Goal: Task Accomplishment & Management: Complete application form

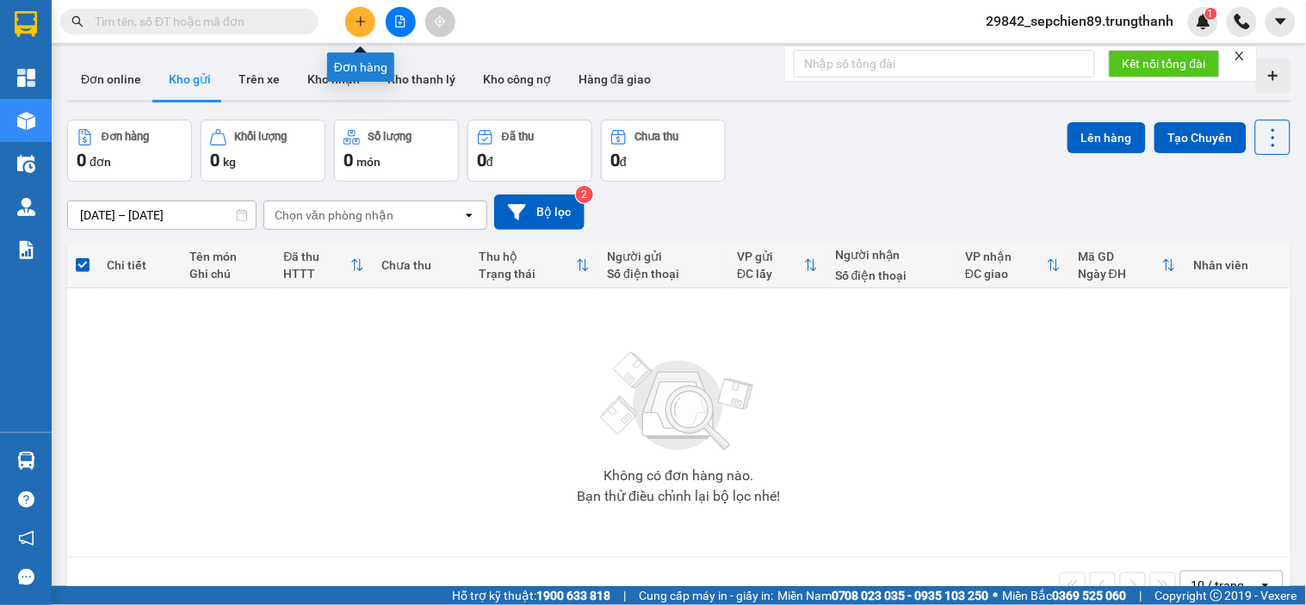
click at [372, 17] on button at bounding box center [360, 22] width 30 height 30
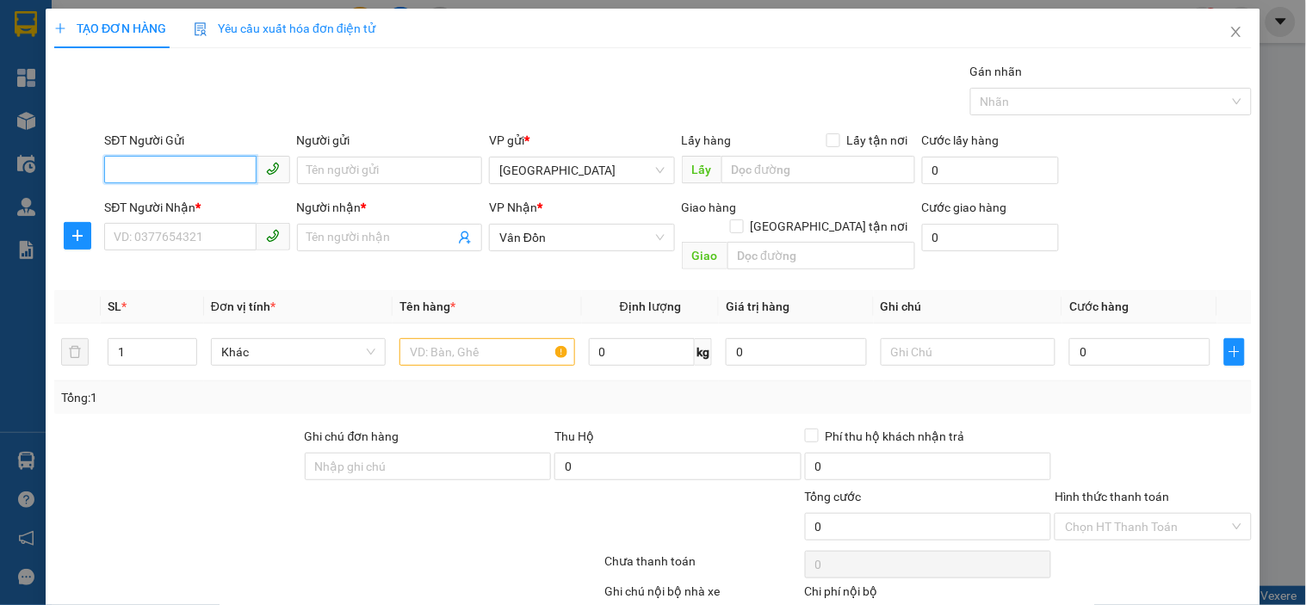
click at [183, 160] on input "SĐT Người Gửi" at bounding box center [179, 170] width 151 height 28
type input "0379111999"
drag, startPoint x: 204, startPoint y: 198, endPoint x: 281, endPoint y: 244, distance: 89.2
click at [205, 198] on div "0379111999 - a long" at bounding box center [195, 204] width 163 height 19
type input "a long"
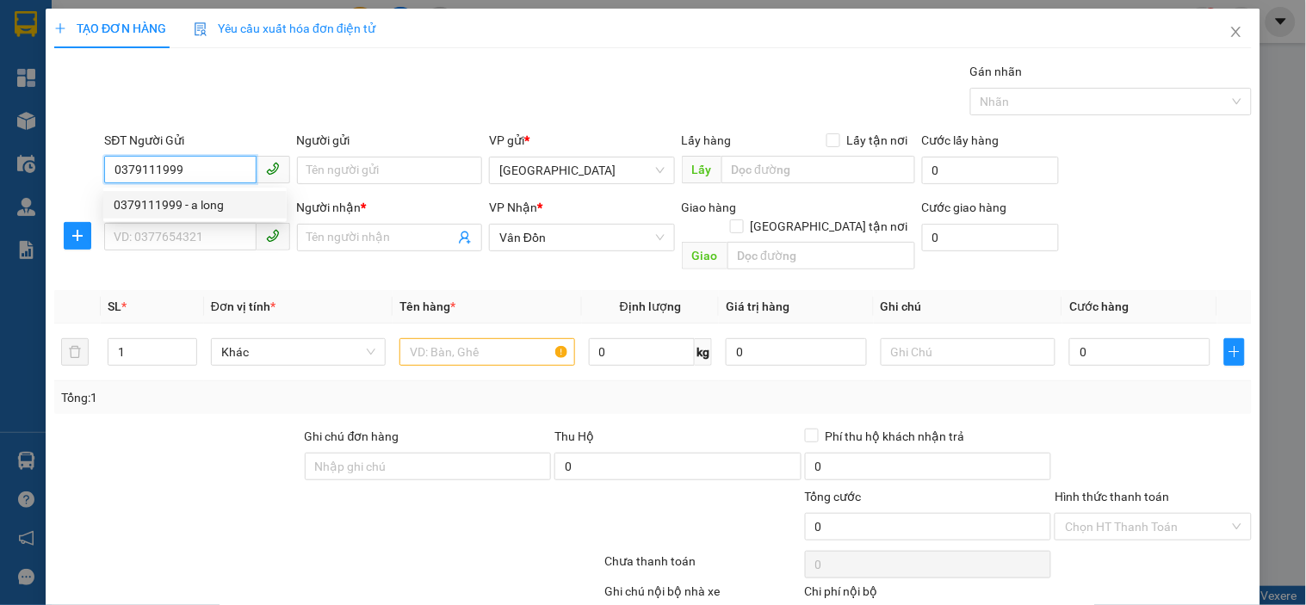
type input "vphn"
type input "0379111999"
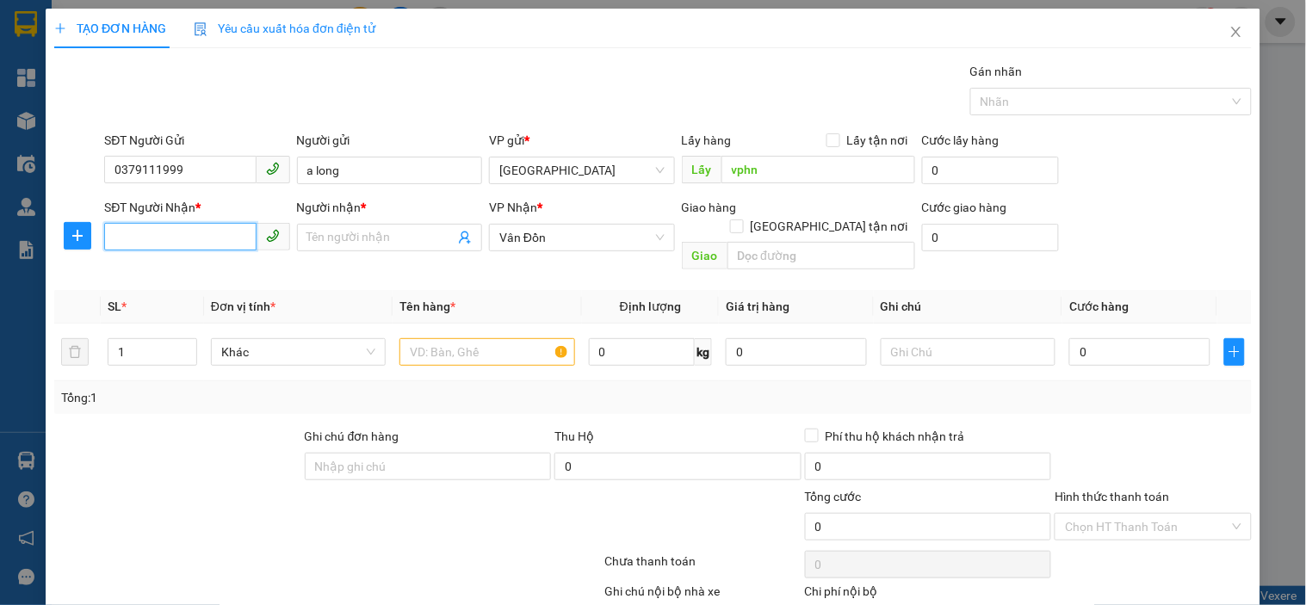
click at [179, 227] on input "SĐT Người Nhận *" at bounding box center [179, 237] width 151 height 28
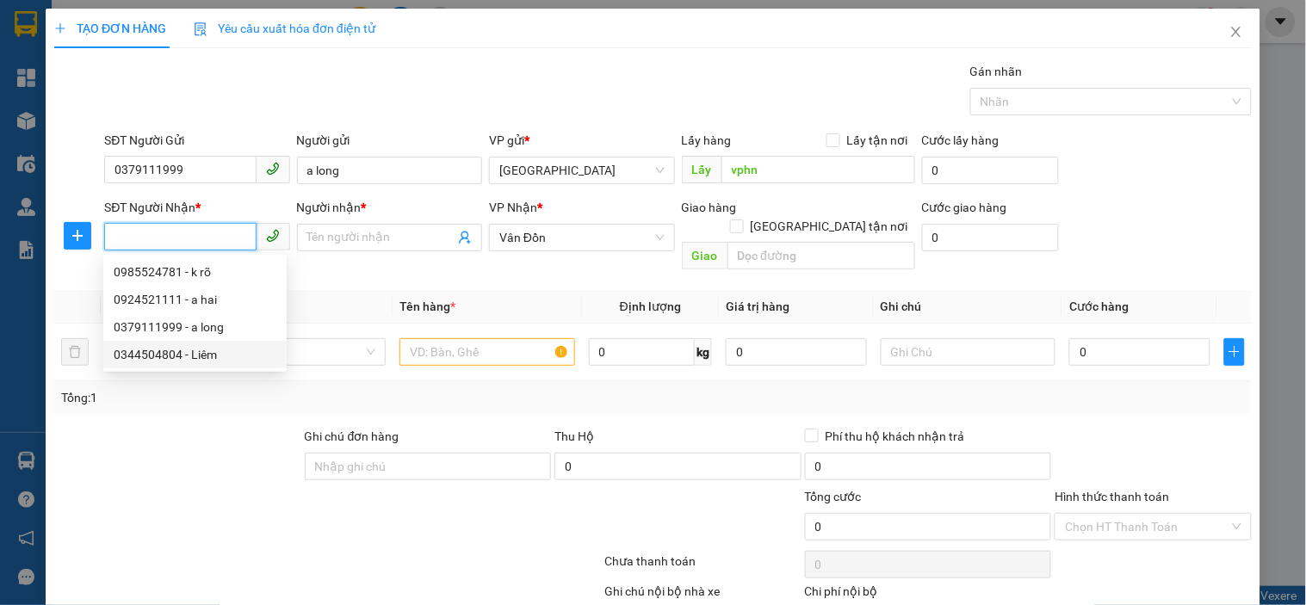
click at [184, 354] on div "0344504804 - Liêm" at bounding box center [195, 354] width 163 height 19
type input "0344504804"
type input "Liêm"
type input "Vân Đồn"
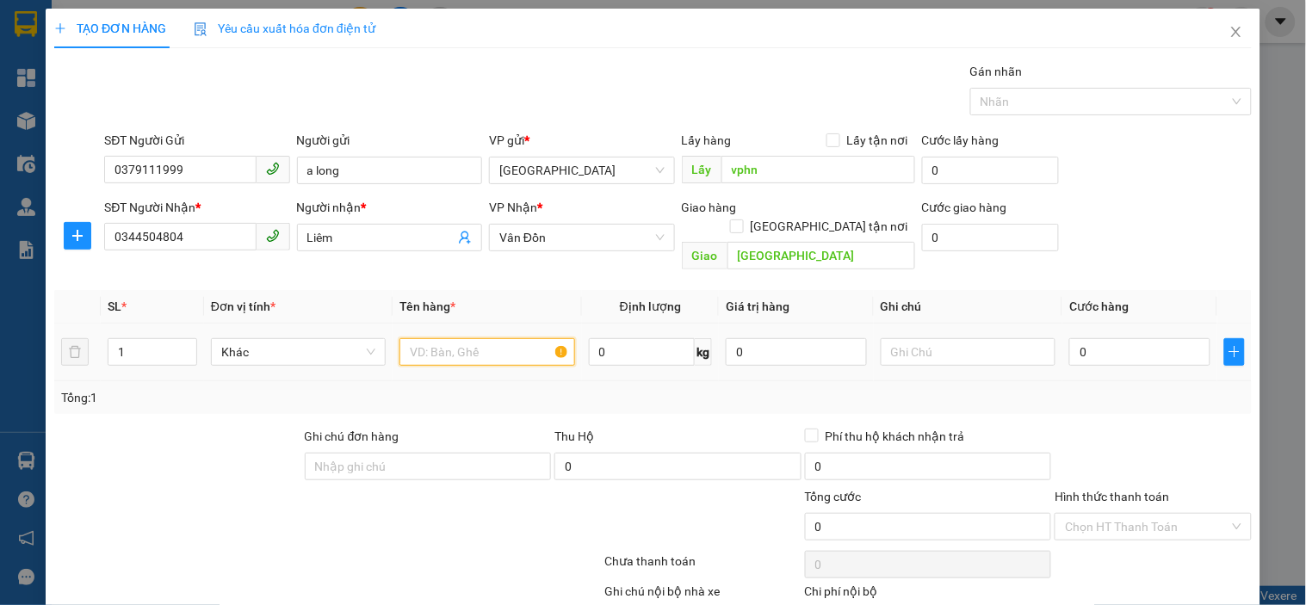
click at [459, 344] on input "text" at bounding box center [486, 352] width 175 height 28
click at [465, 338] on input "text" at bounding box center [486, 352] width 175 height 28
type input "hồ sơ"
click at [1100, 338] on input "0" at bounding box center [1139, 352] width 141 height 28
type input "7"
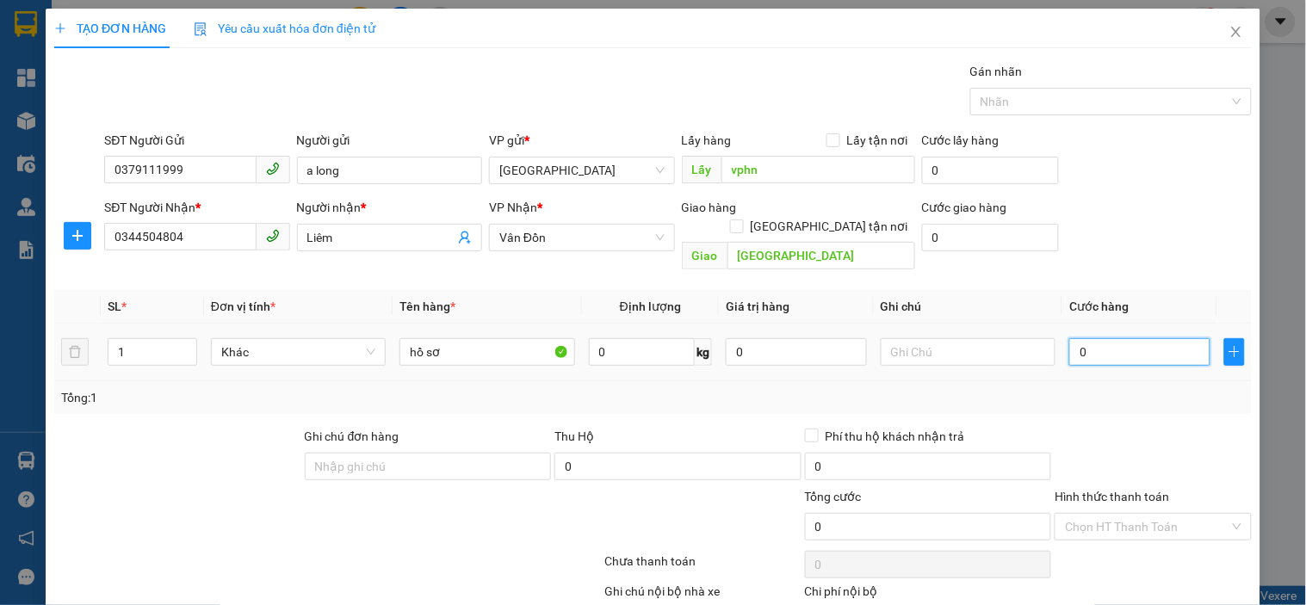
type input "7"
type input "70"
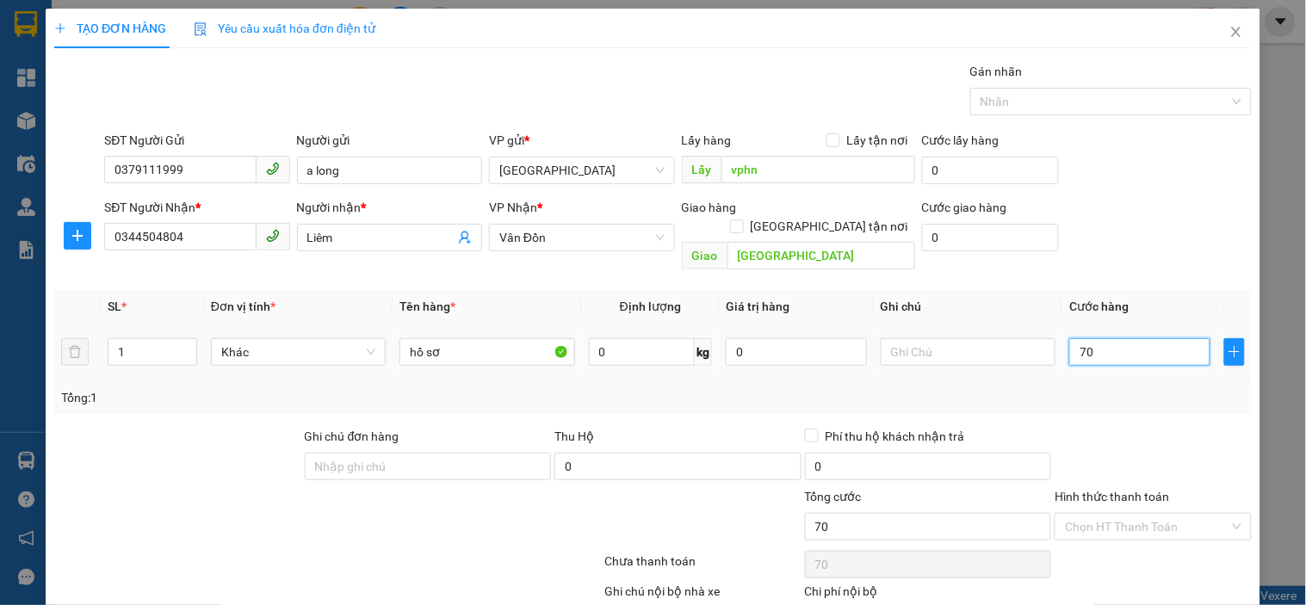
type input "700"
type input "7.000"
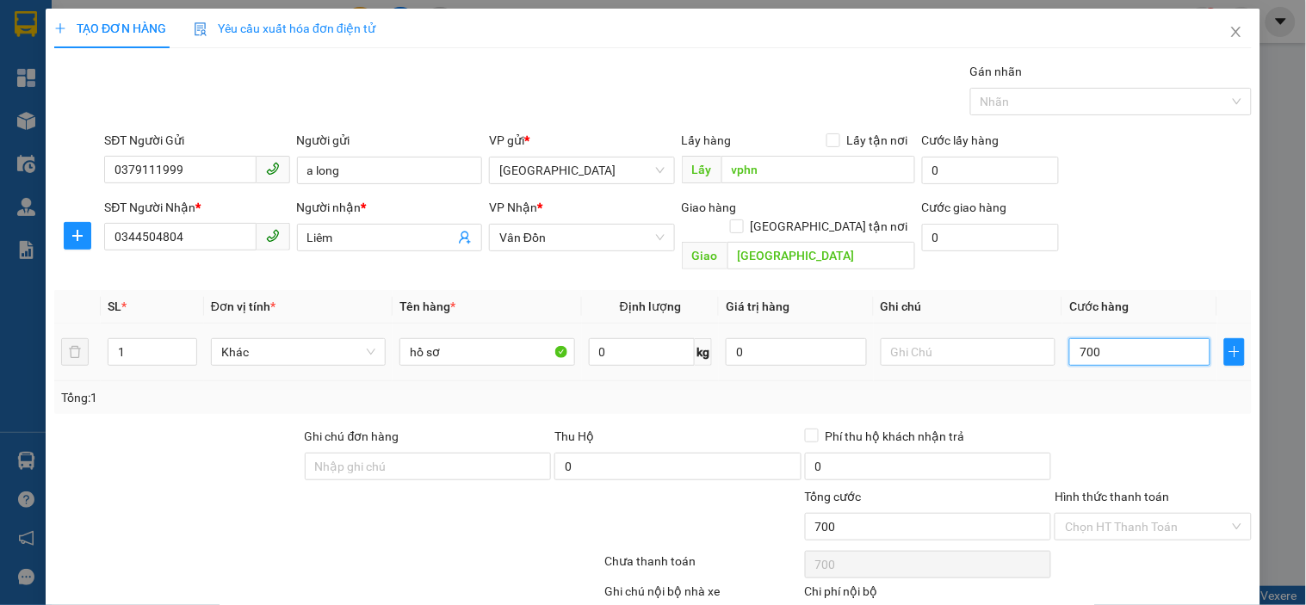
type input "7.000"
type input "70.000"
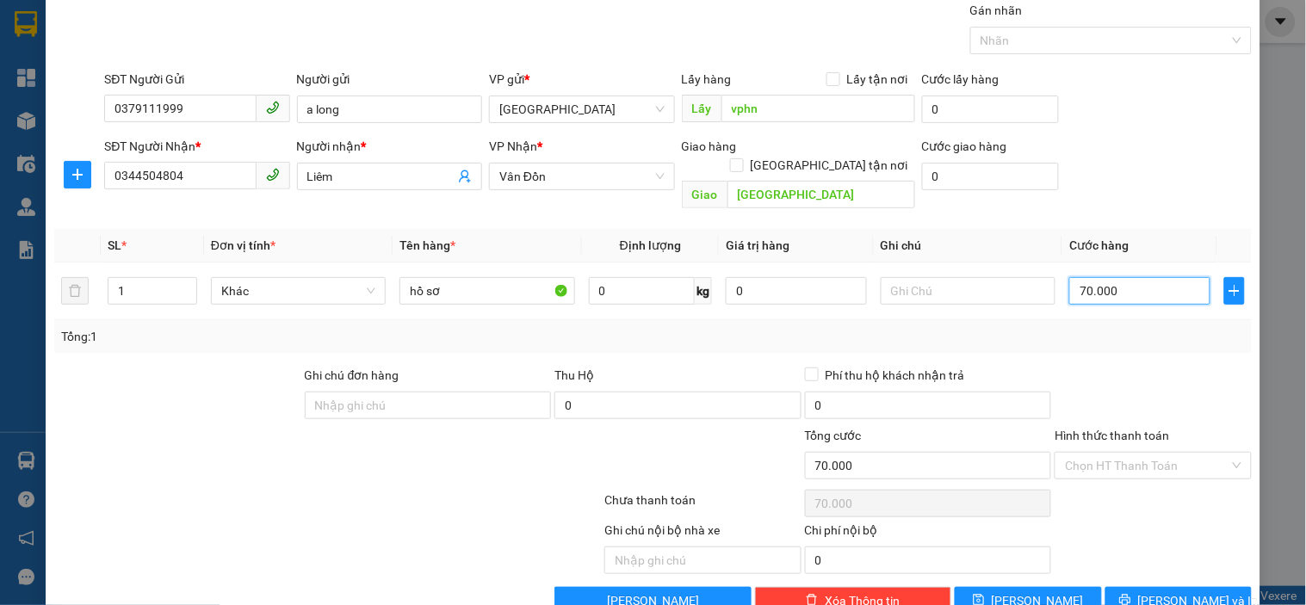
scroll to position [84, 0]
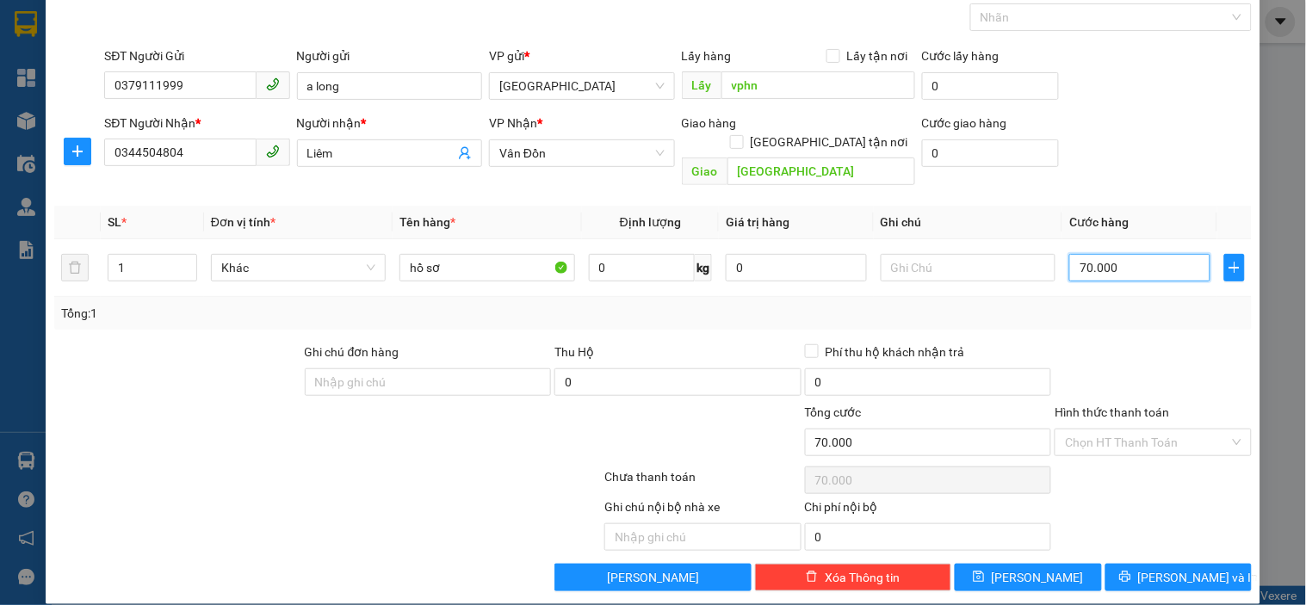
type input "70.000"
click at [1154, 405] on label "Hình thức thanh toán" at bounding box center [1111, 412] width 114 height 14
click at [1154, 430] on input "Hình thức thanh toán" at bounding box center [1147, 443] width 164 height 26
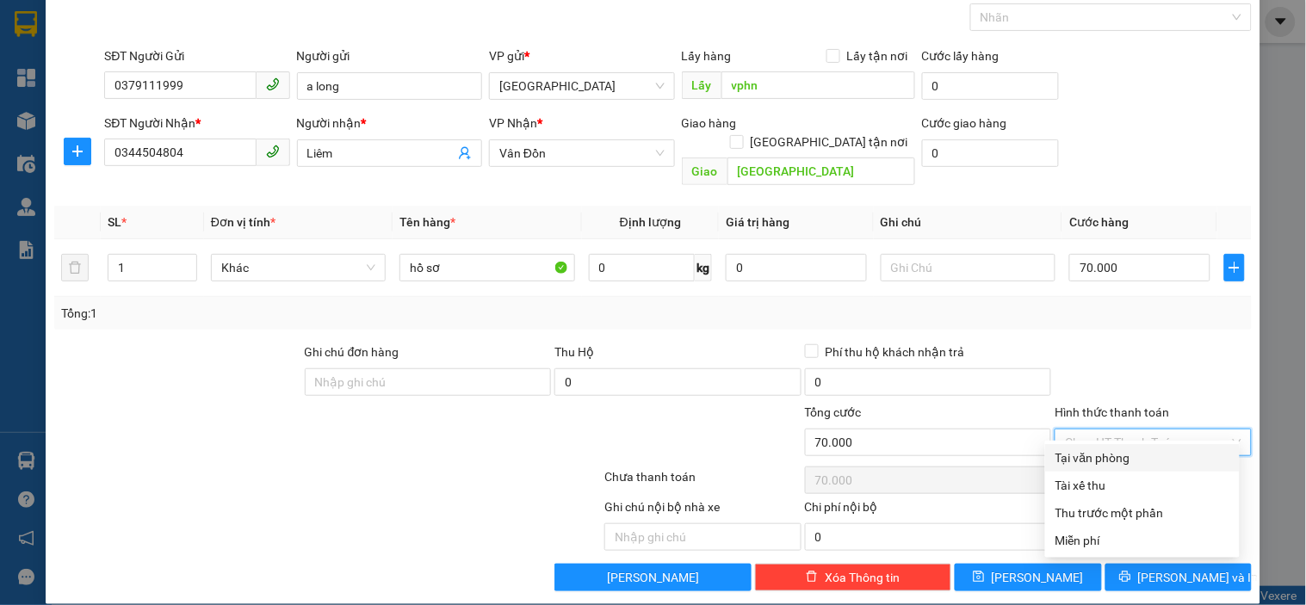
click at [1140, 430] on input "Hình thức thanh toán" at bounding box center [1147, 443] width 164 height 26
click at [1107, 454] on div "Tại văn phòng" at bounding box center [1142, 457] width 174 height 19
type input "0"
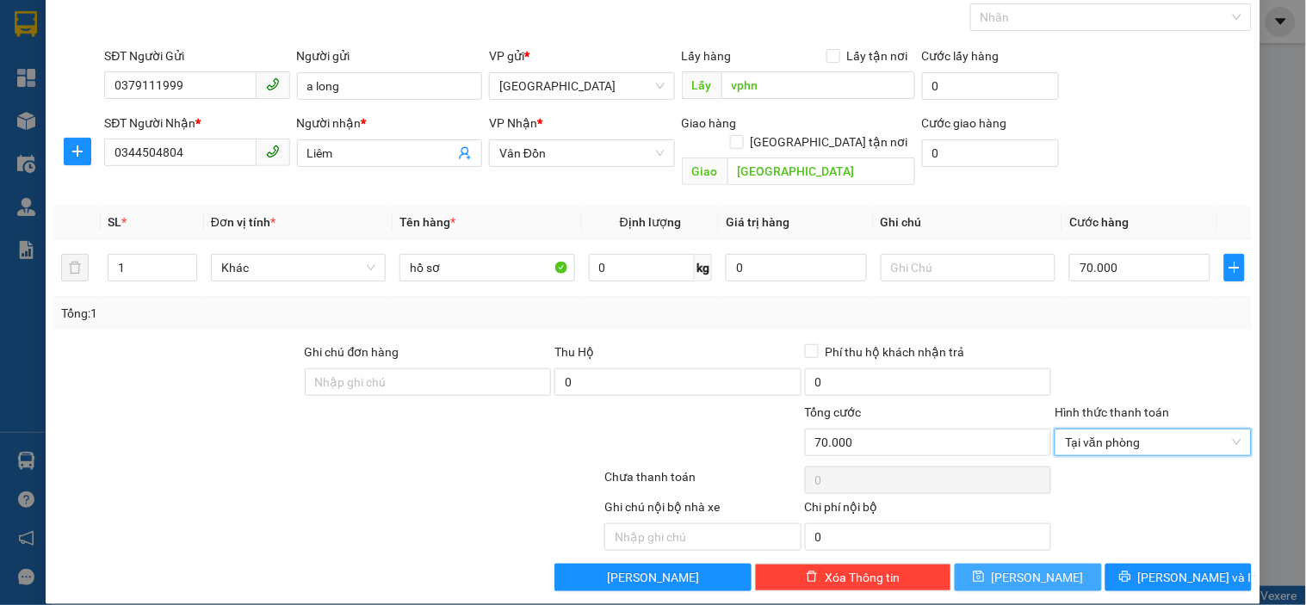
click at [1017, 568] on span "Lưu" at bounding box center [1038, 577] width 92 height 19
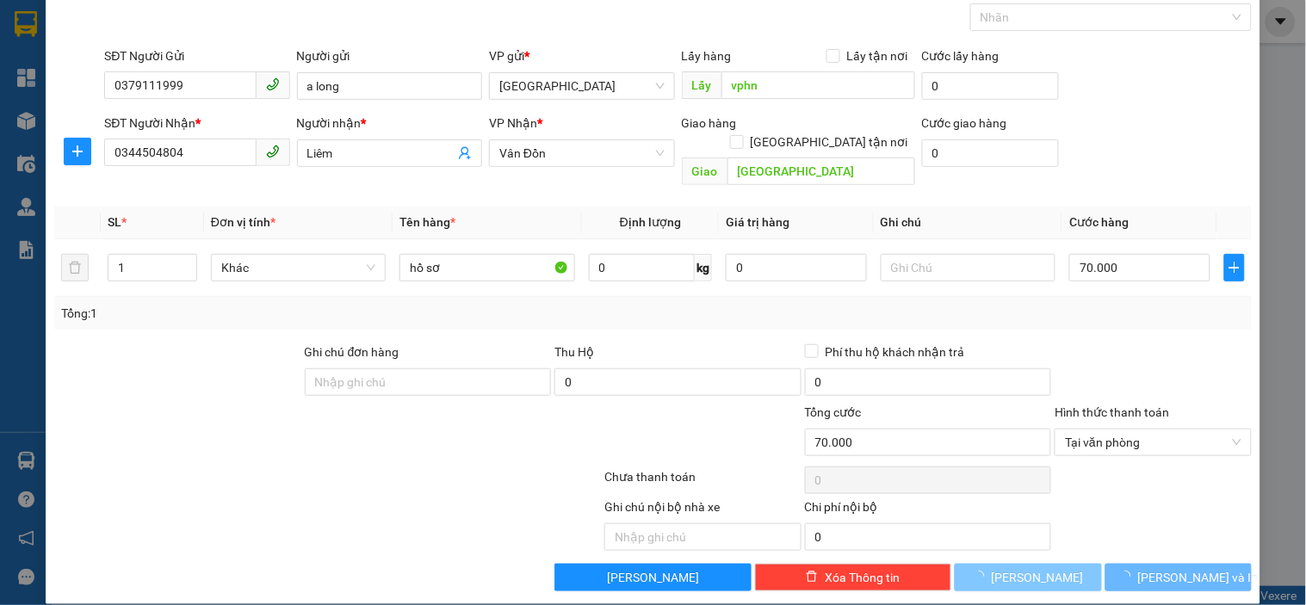
type input "0"
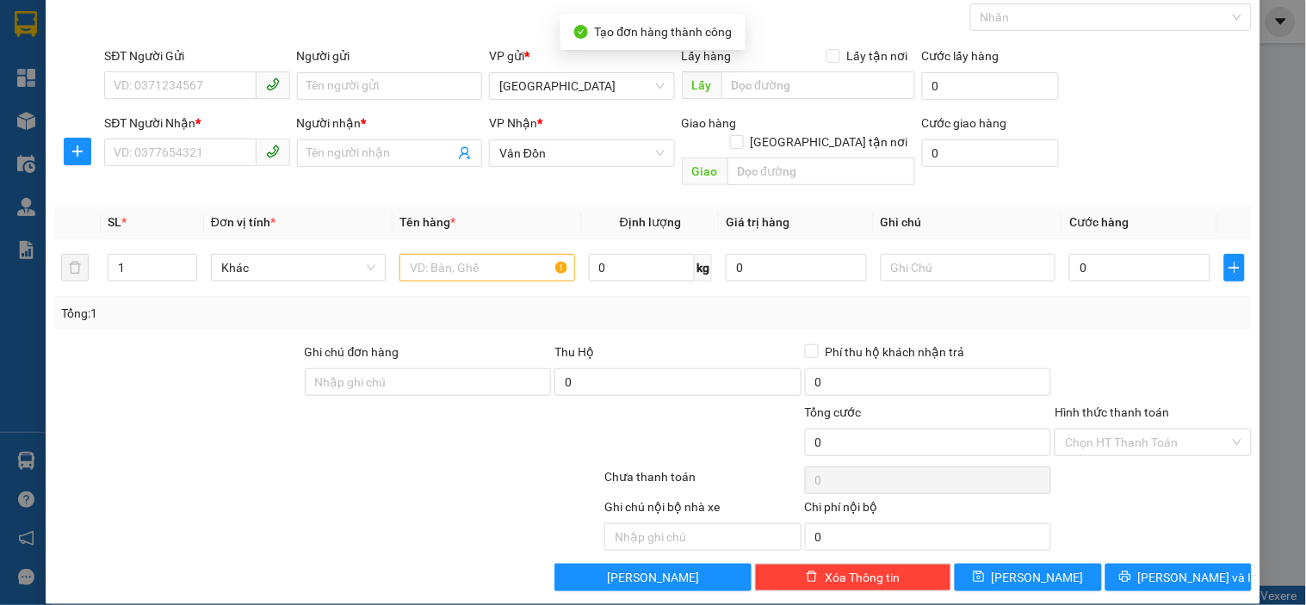
click at [1266, 408] on div "TẠO ĐƠN HÀNG Yêu cầu xuất hóa đơn điện tử Transit Pickup Surcharge Ids Transit …" at bounding box center [653, 302] width 1306 height 605
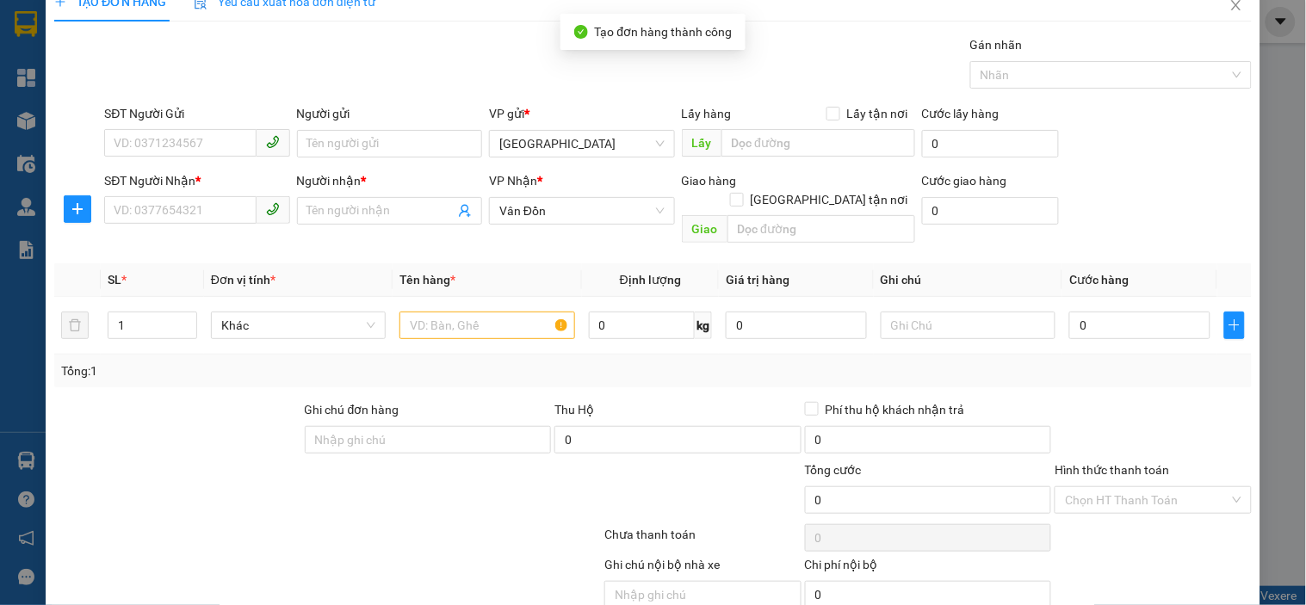
scroll to position [0, 0]
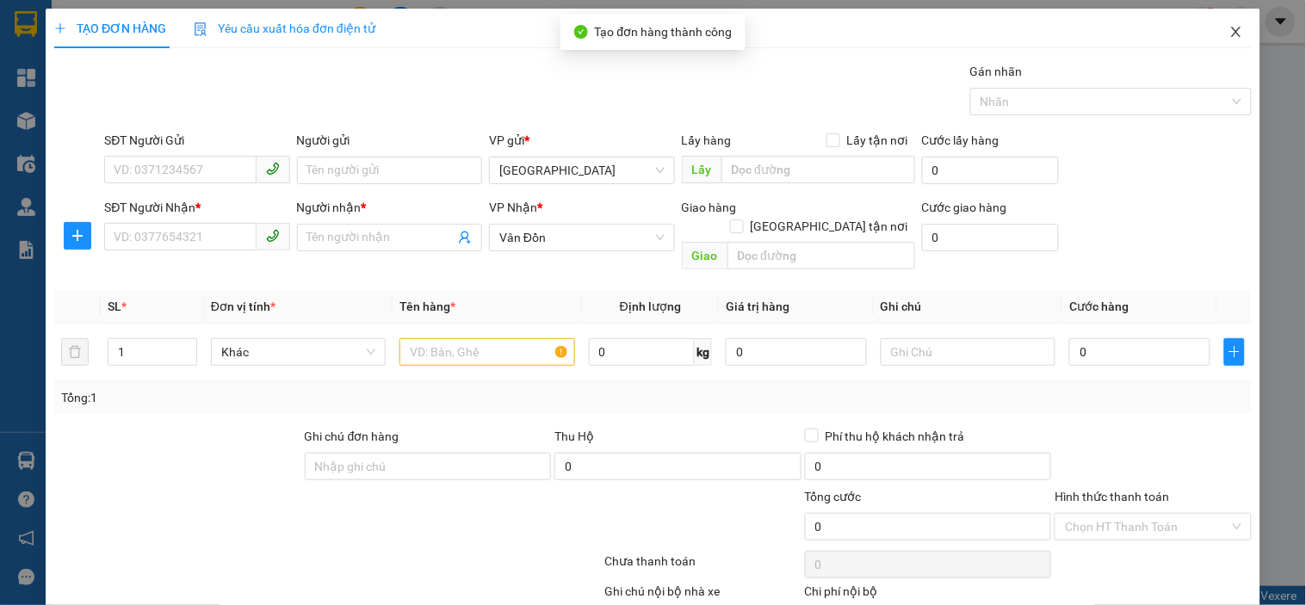
click at [1229, 33] on icon "close" at bounding box center [1236, 32] width 14 height 14
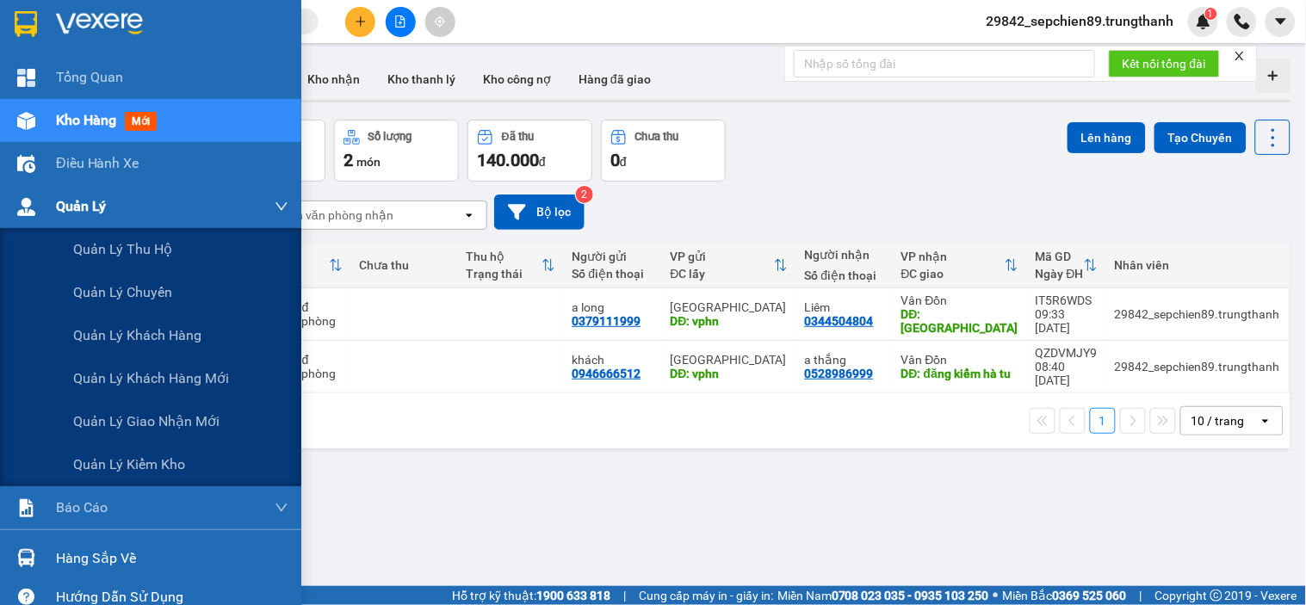
click at [0, 221] on div "Quản Lý" at bounding box center [150, 206] width 301 height 43
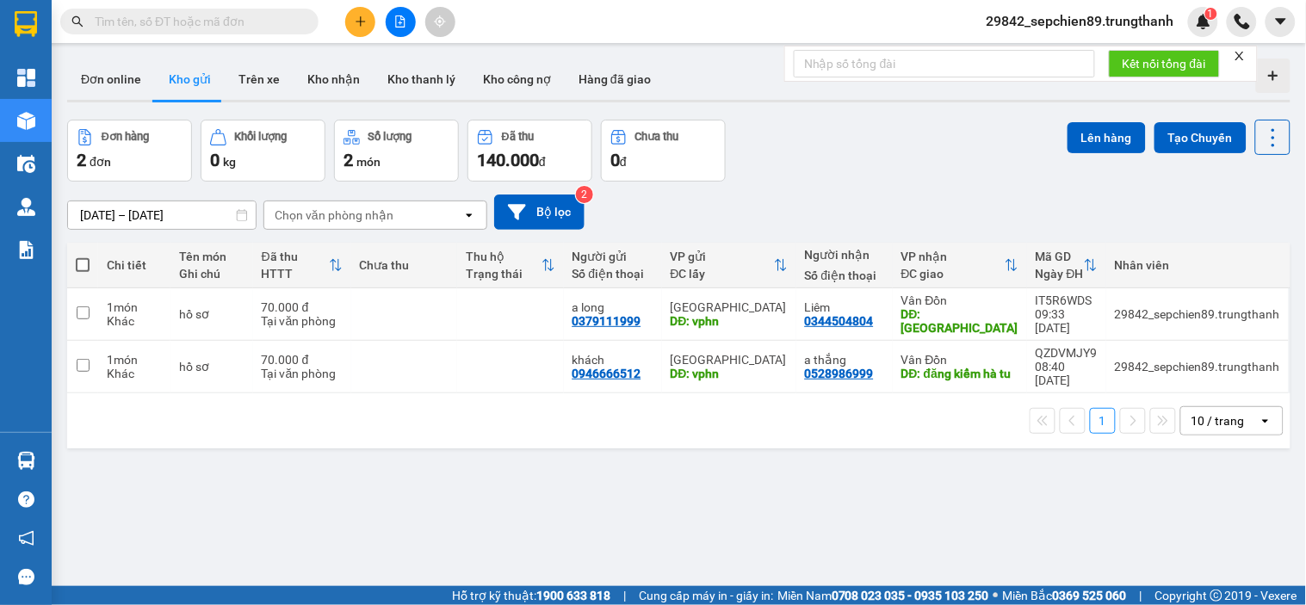
click at [86, 268] on span at bounding box center [83, 265] width 14 height 14
click at [83, 256] on input "checkbox" at bounding box center [83, 256] width 0 height 0
checkbox input "true"
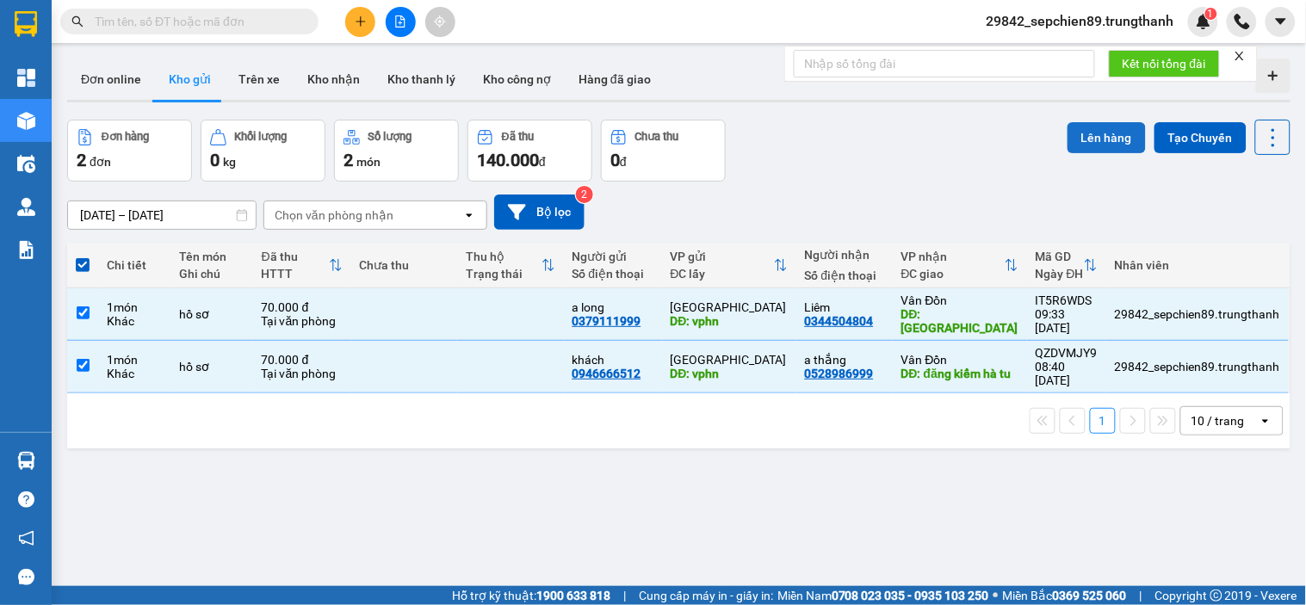
click at [1121, 133] on button "Lên hàng" at bounding box center [1106, 137] width 78 height 31
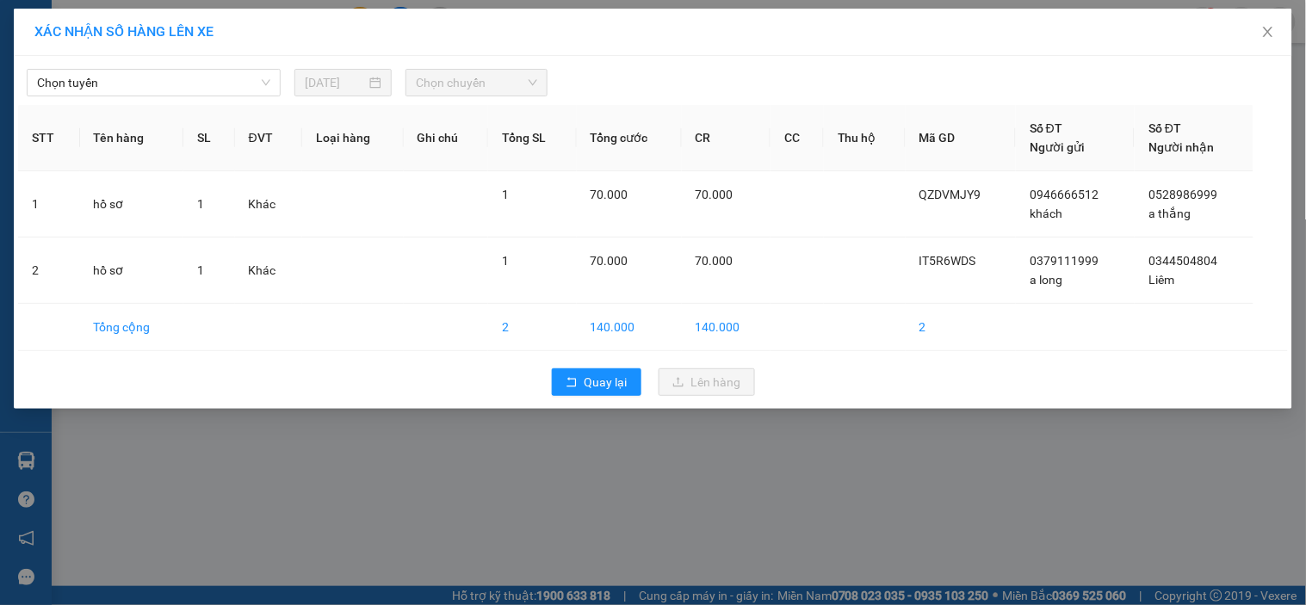
click at [195, 66] on div "Chọn tuyến [DATE] Chọn chuyến" at bounding box center [653, 78] width 1270 height 36
click at [189, 78] on span "Chọn tuyến" at bounding box center [153, 83] width 233 height 26
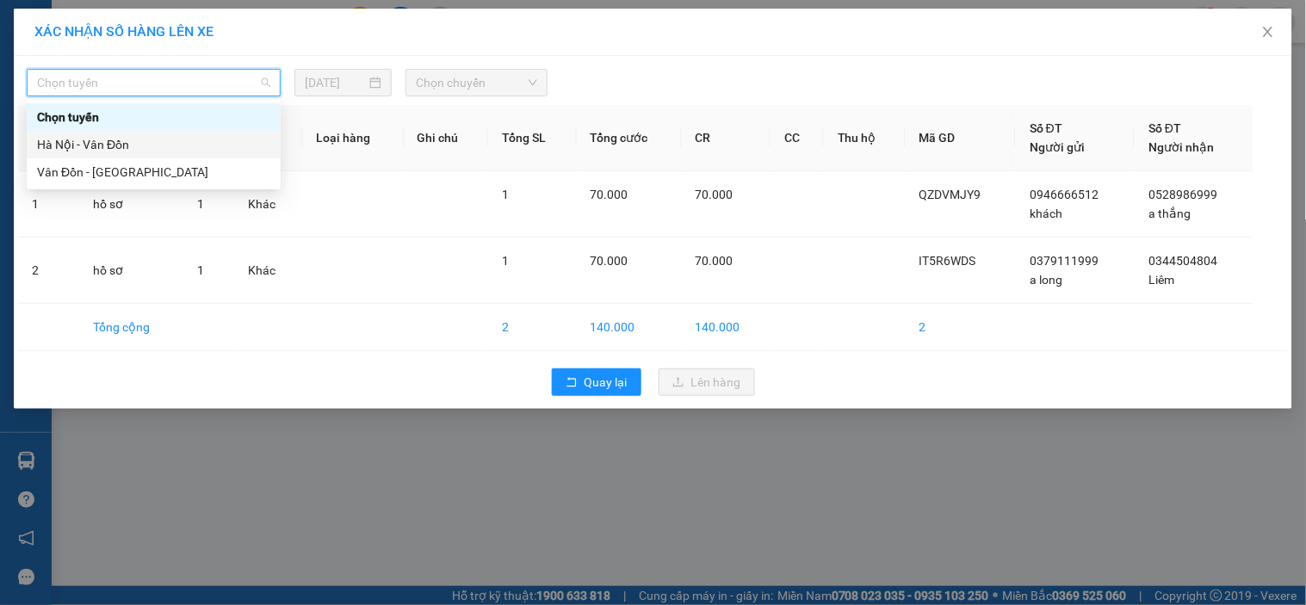
click at [127, 144] on div "Hà Nội - Vân Đồn" at bounding box center [153, 144] width 233 height 19
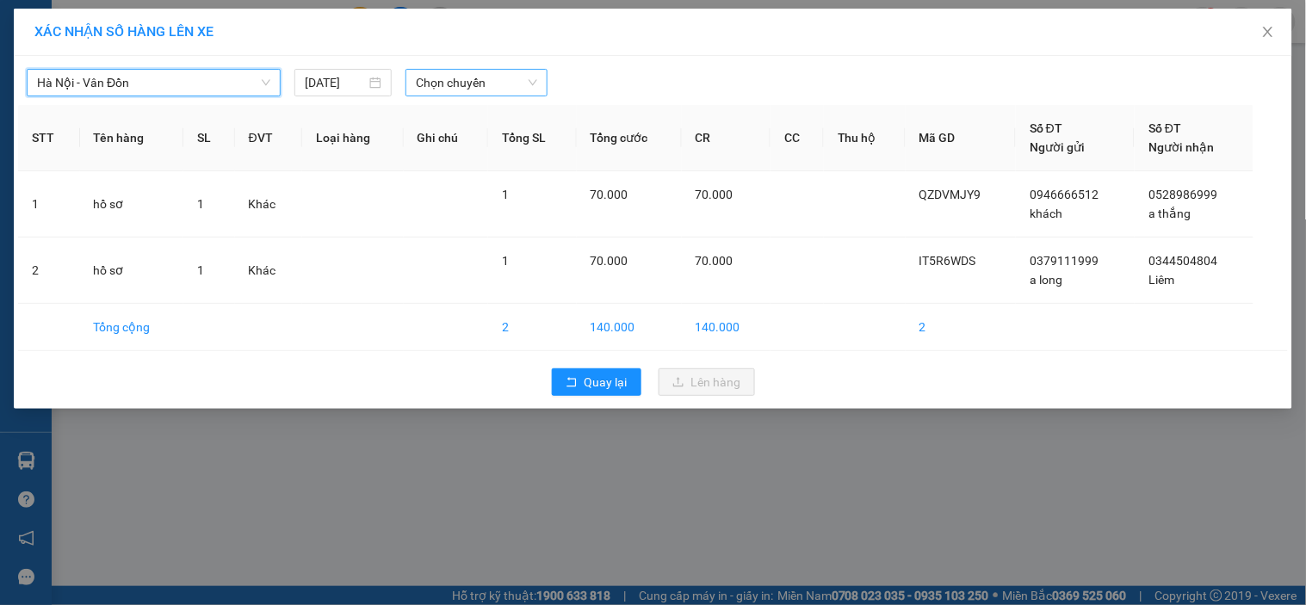
click at [456, 83] on span "Chọn chuyến" at bounding box center [476, 83] width 121 height 26
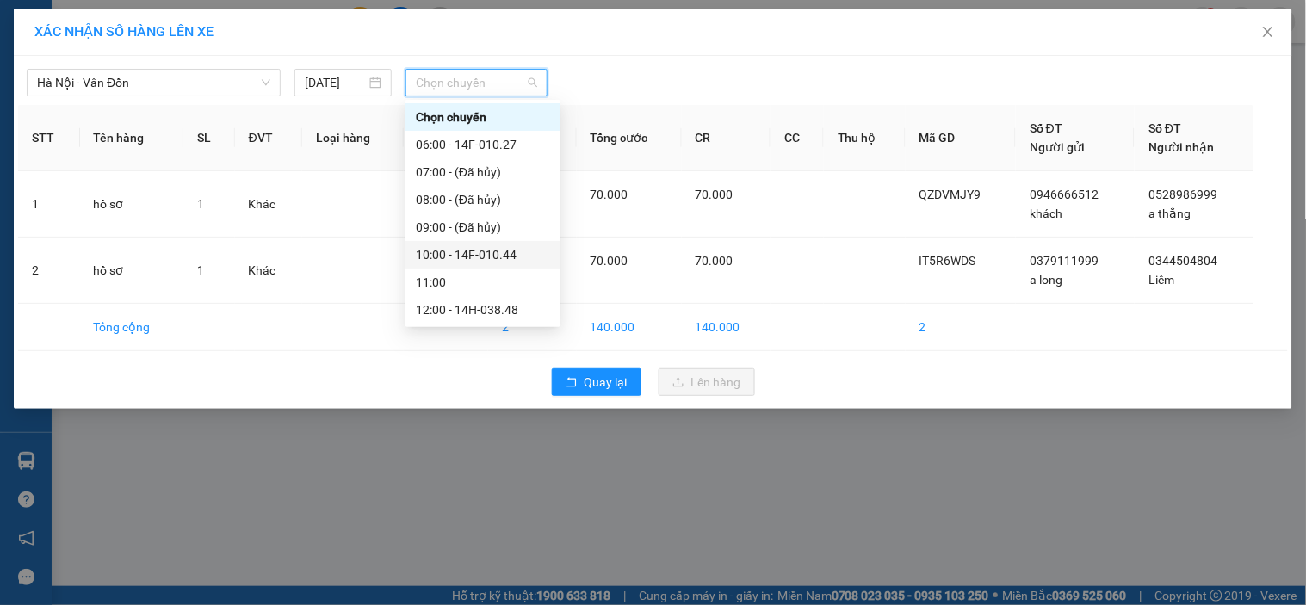
click at [500, 250] on div "10:00 - 14F-010.44" at bounding box center [483, 254] width 134 height 19
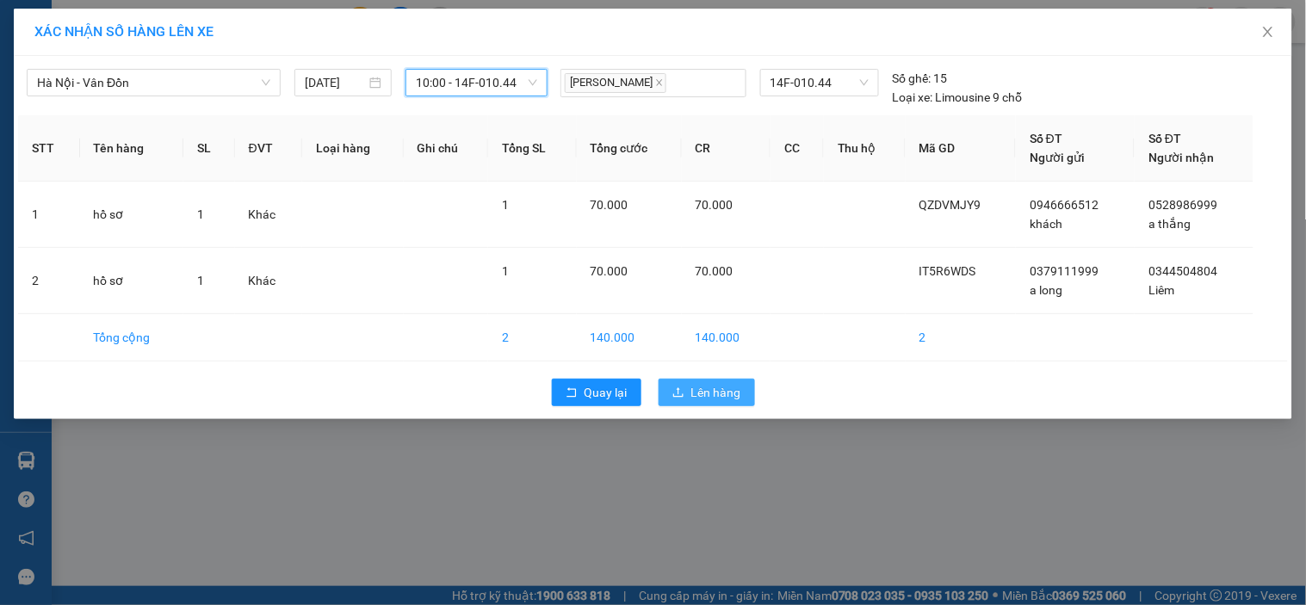
click at [686, 389] on button "Lên hàng" at bounding box center [706, 393] width 96 height 28
